Goal: Entertainment & Leisure: Consume media (video, audio)

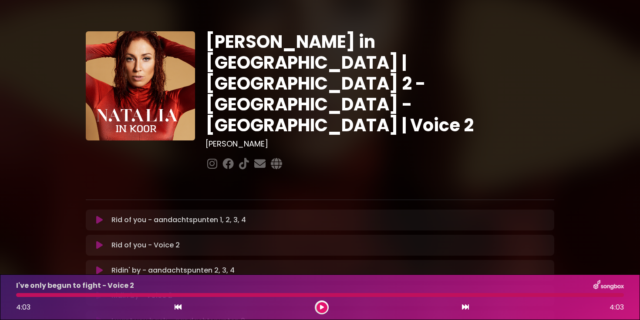
scroll to position [128, 0]
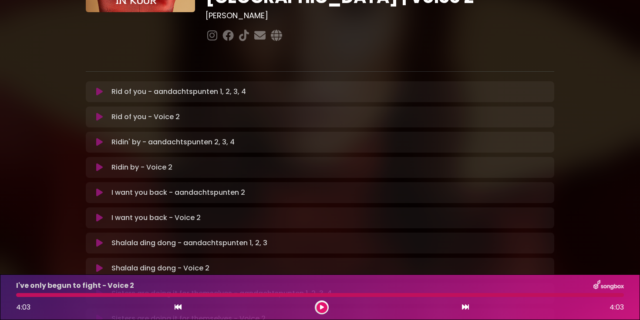
click at [96, 113] on icon at bounding box center [99, 117] width 7 height 9
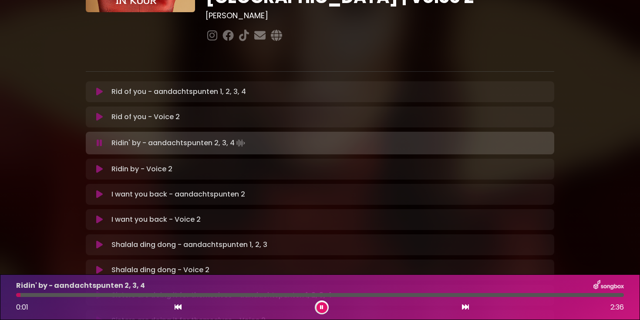
click at [462, 310] on icon at bounding box center [465, 307] width 7 height 7
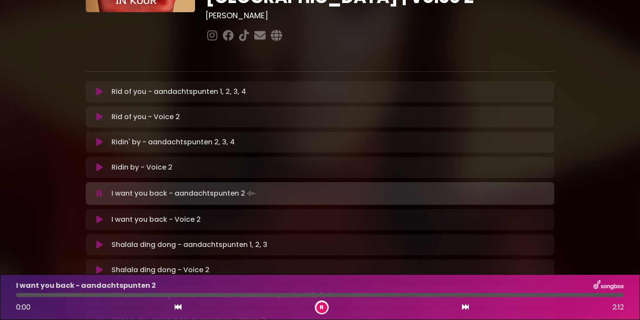
click at [462, 310] on icon at bounding box center [465, 307] width 7 height 7
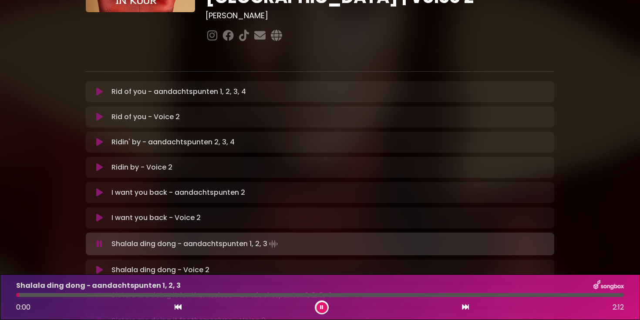
click at [325, 309] on button at bounding box center [322, 308] width 11 height 11
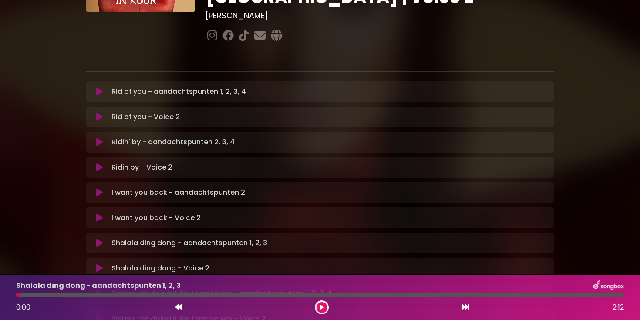
click at [469, 308] on button at bounding box center [465, 307] width 8 height 11
click at [461, 309] on button at bounding box center [465, 307] width 8 height 11
click at [464, 307] on icon at bounding box center [465, 307] width 7 height 7
click at [458, 308] on div "0:07 1:54" at bounding box center [320, 308] width 618 height 14
click at [465, 308] on icon at bounding box center [465, 307] width 7 height 7
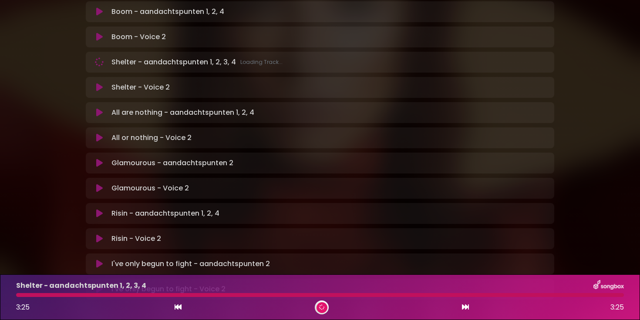
scroll to position [511, 0]
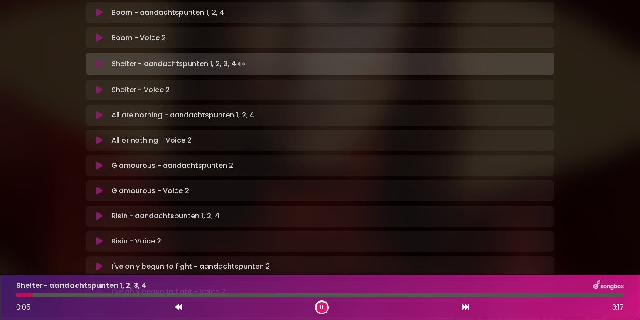
click at [467, 305] on icon at bounding box center [465, 307] width 7 height 7
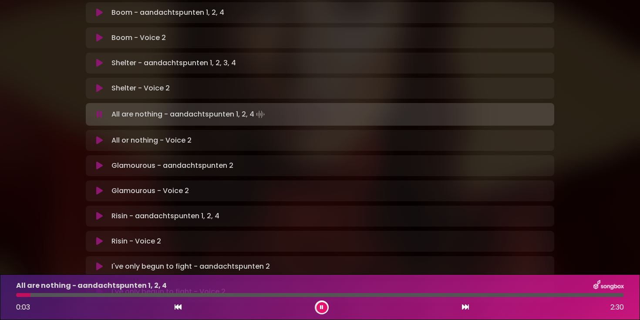
click at [465, 309] on icon at bounding box center [465, 307] width 7 height 7
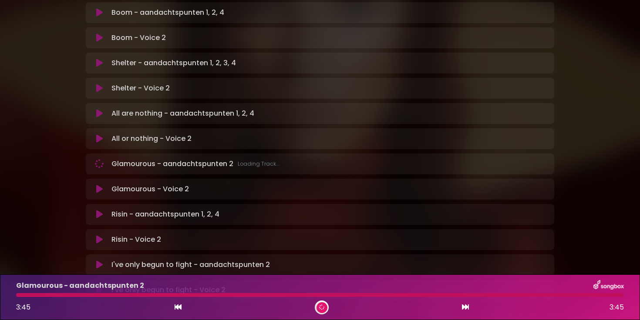
click at [465, 309] on icon at bounding box center [465, 307] width 7 height 7
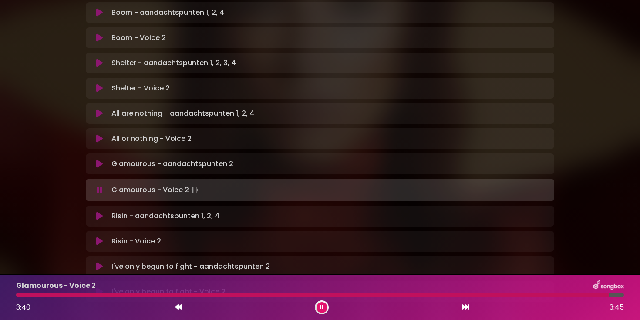
click at [465, 309] on icon at bounding box center [465, 307] width 7 height 7
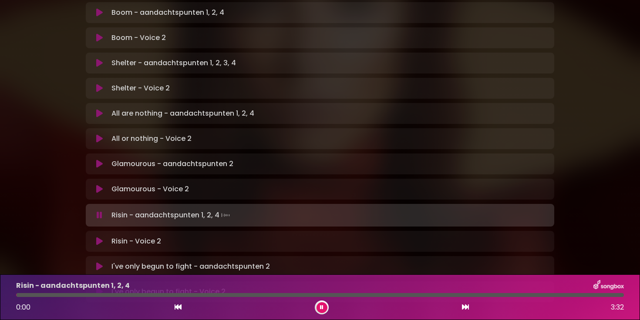
click at [465, 309] on icon at bounding box center [465, 307] width 7 height 7
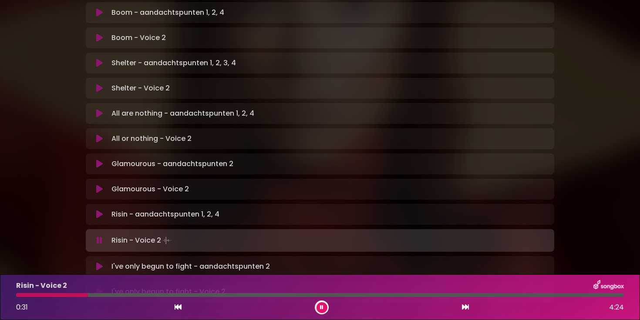
click at [115, 295] on div at bounding box center [320, 295] width 608 height 4
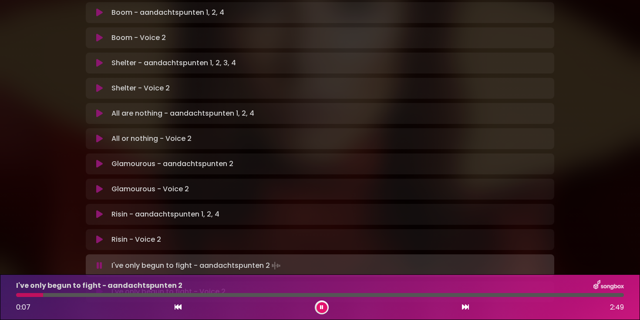
click at [467, 308] on icon at bounding box center [465, 307] width 7 height 7
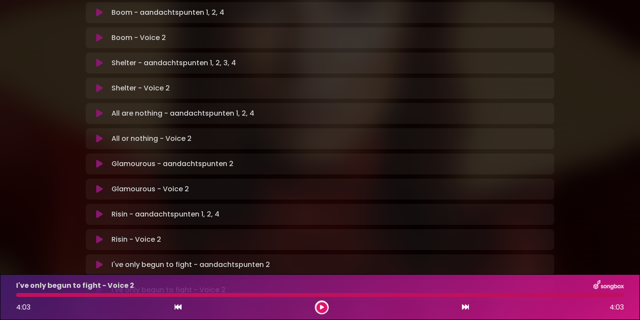
click at [322, 309] on icon at bounding box center [322, 307] width 4 height 5
